Goal: Find specific page/section: Find specific page/section

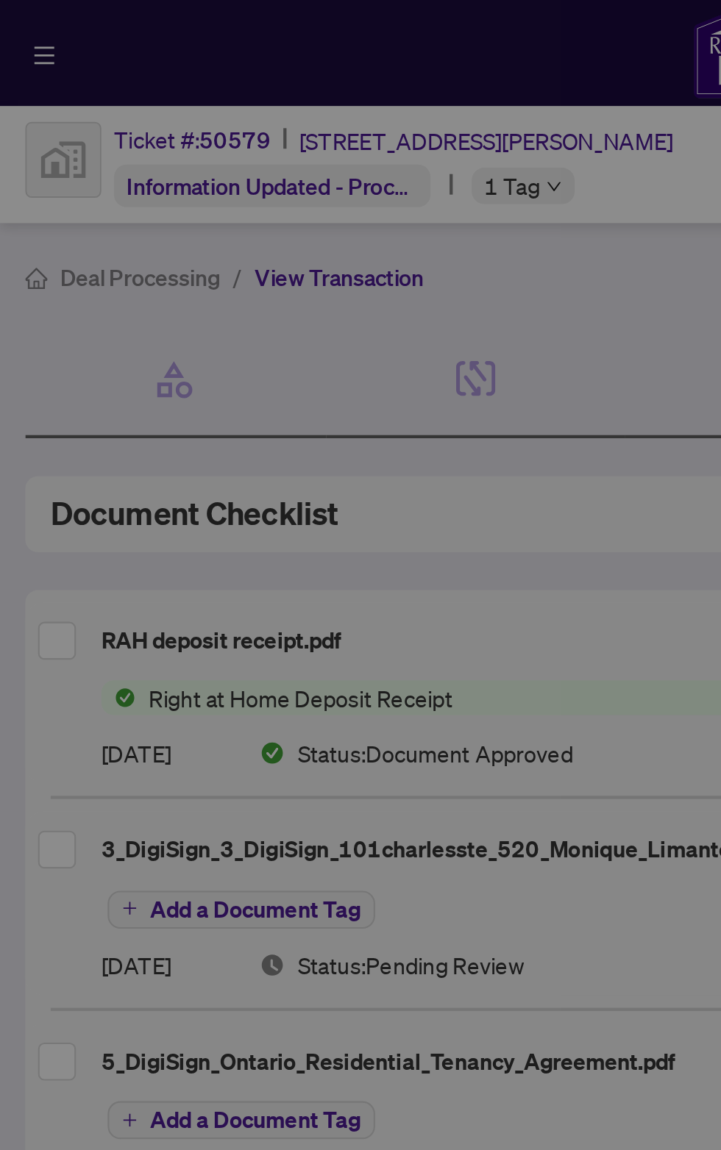
click at [252, 252] on div at bounding box center [360, 575] width 721 height 1150
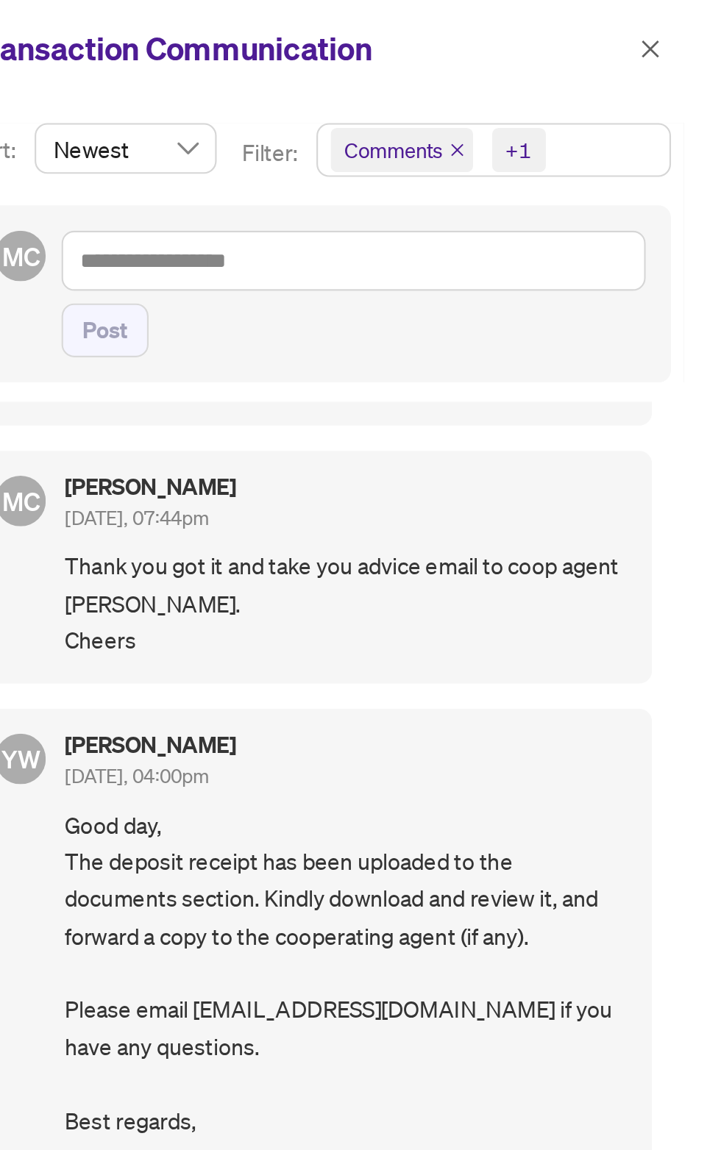
scroll to position [155, 0]
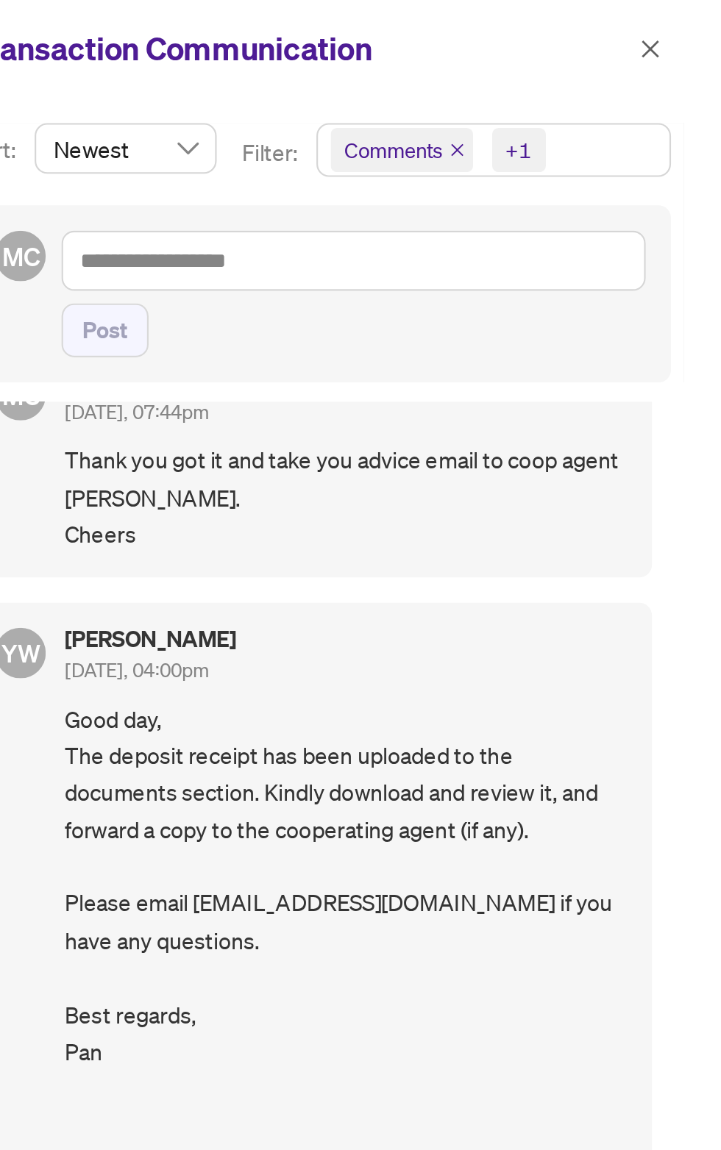
click at [705, 26] on div "Transaction Communication" at bounding box center [534, 23] width 373 height 46
click at [685, 24] on icon "close" at bounding box center [687, 23] width 10 height 10
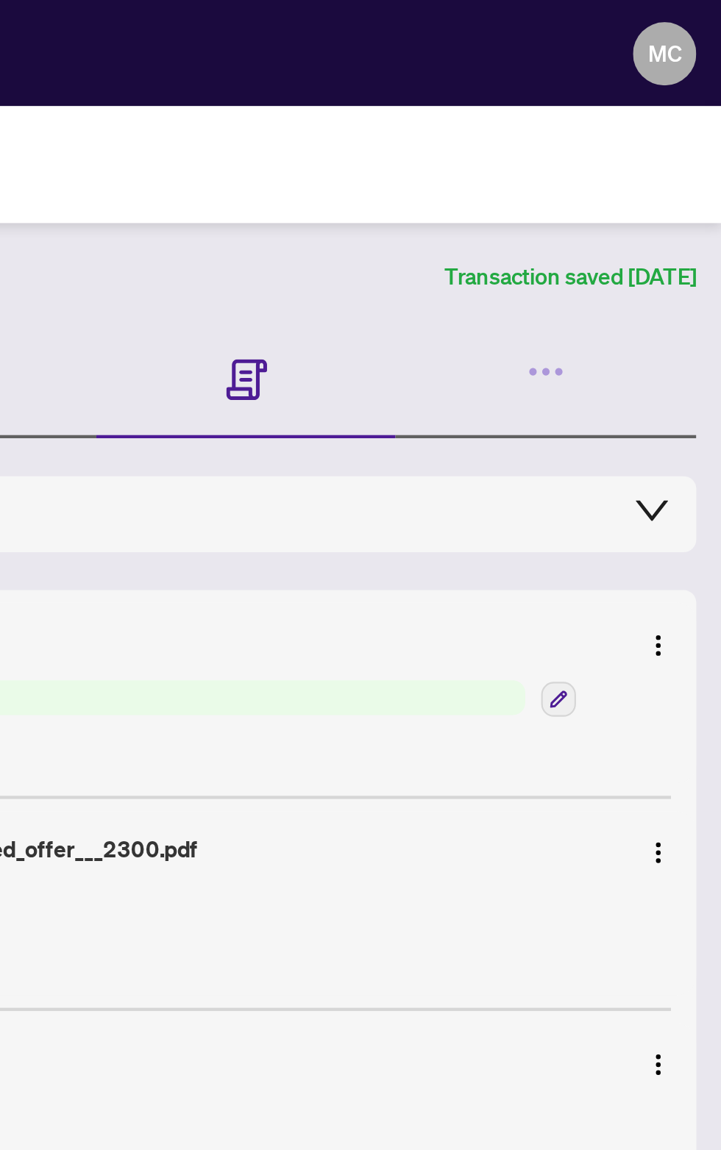
click at [650, 124] on article "Transaction saved [DATE]" at bounding box center [650, 129] width 117 height 17
click at [653, 126] on article "Transaction saved [DATE]" at bounding box center [650, 129] width 117 height 17
click at [661, 138] on div "Deal Processing / View Transaction Transaction saved [DATE] Ticket #: 50579 [ST…" at bounding box center [360, 460] width 709 height 796
click at [645, 171] on icon "button" at bounding box center [645, 173] width 4 height 4
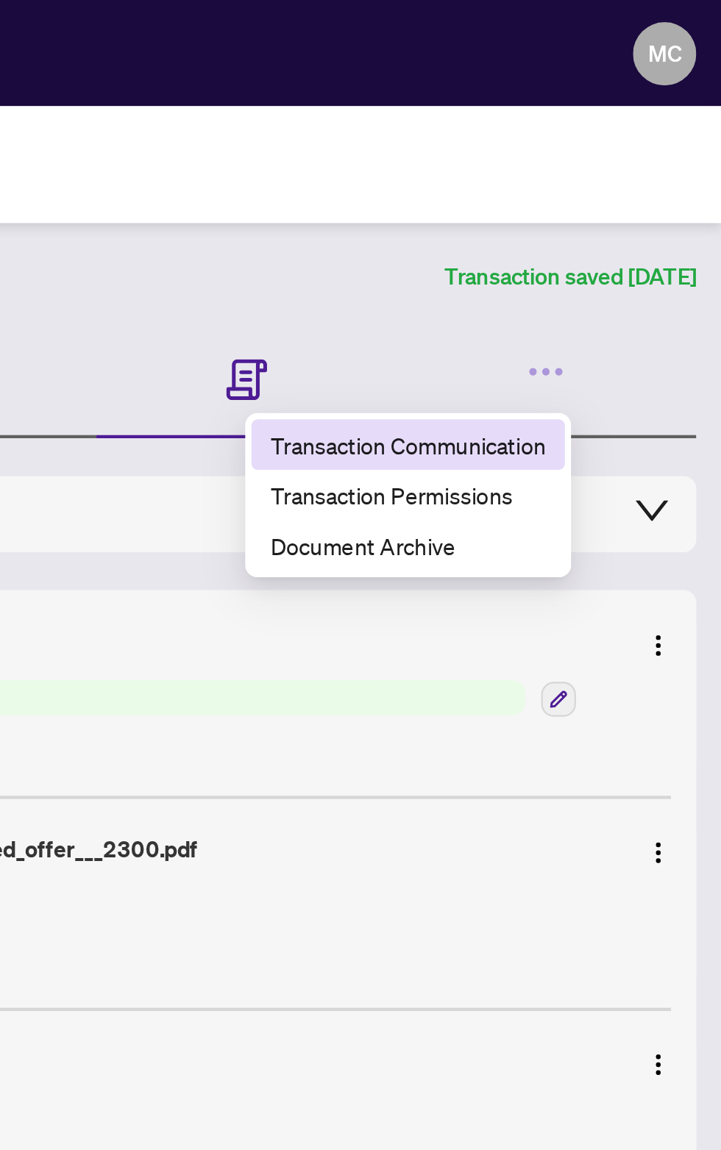
click at [635, 211] on span "Transaction Communication" at bounding box center [575, 207] width 128 height 16
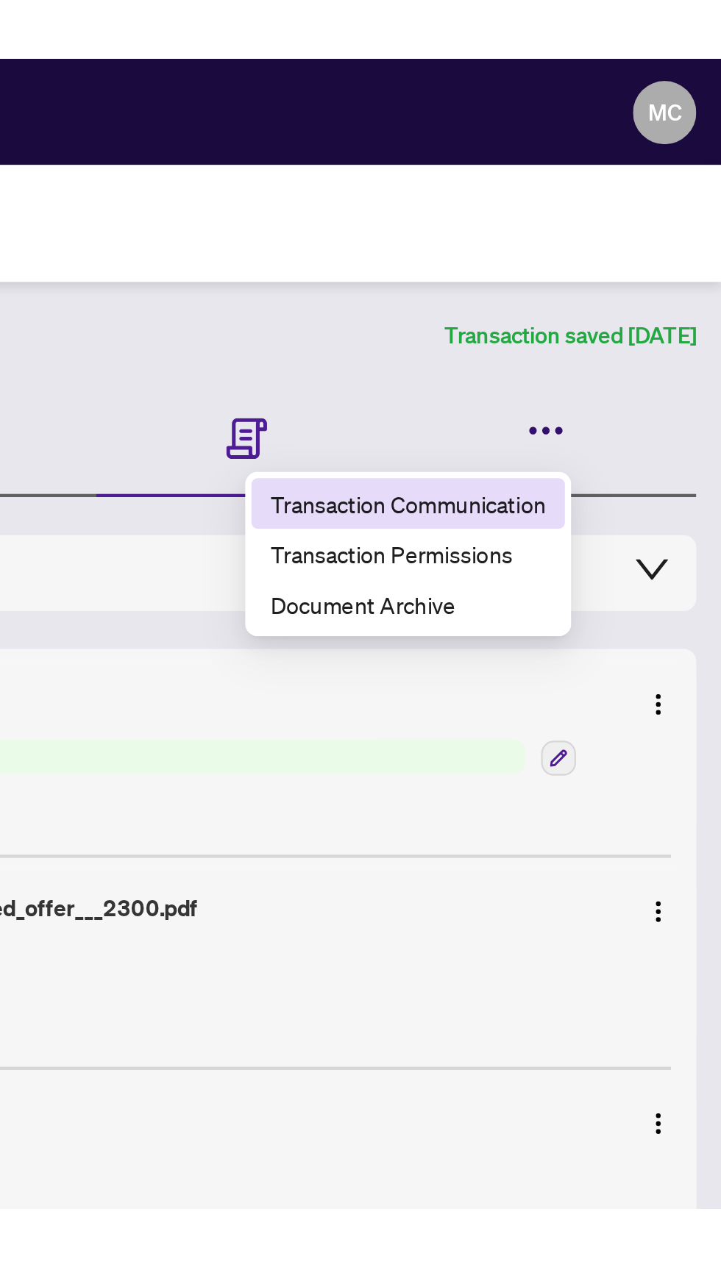
scroll to position [0, 0]
